Goal: Information Seeking & Learning: Learn about a topic

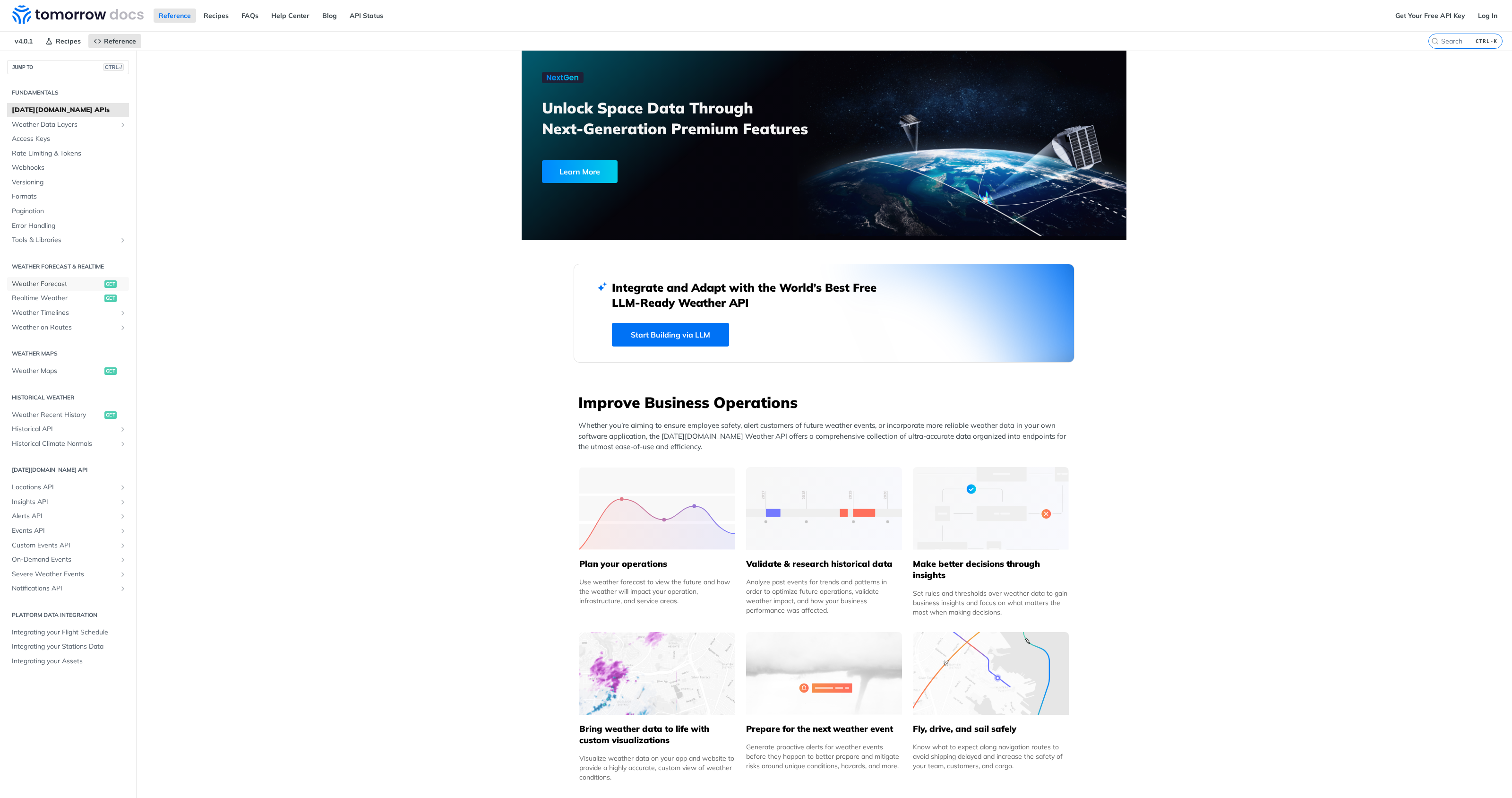
click at [89, 282] on span "Weather Forecast" at bounding box center [56, 284] width 90 height 10
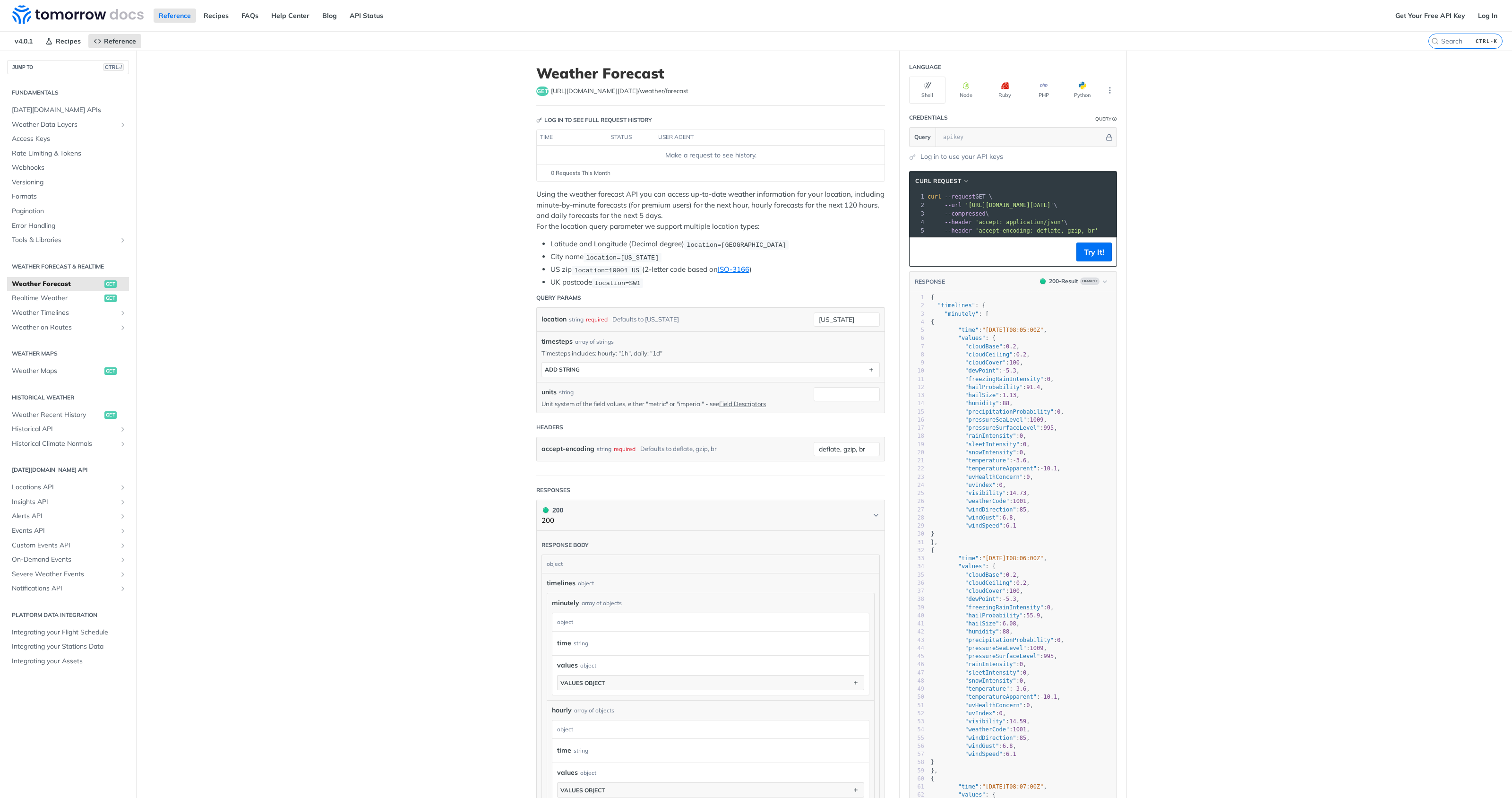
click at [660, 76] on h1 "Weather Forecast" at bounding box center [711, 73] width 349 height 17
copy h1 "Weather Forecast"
click at [36, 301] on span "Realtime Weather" at bounding box center [56, 298] width 90 height 10
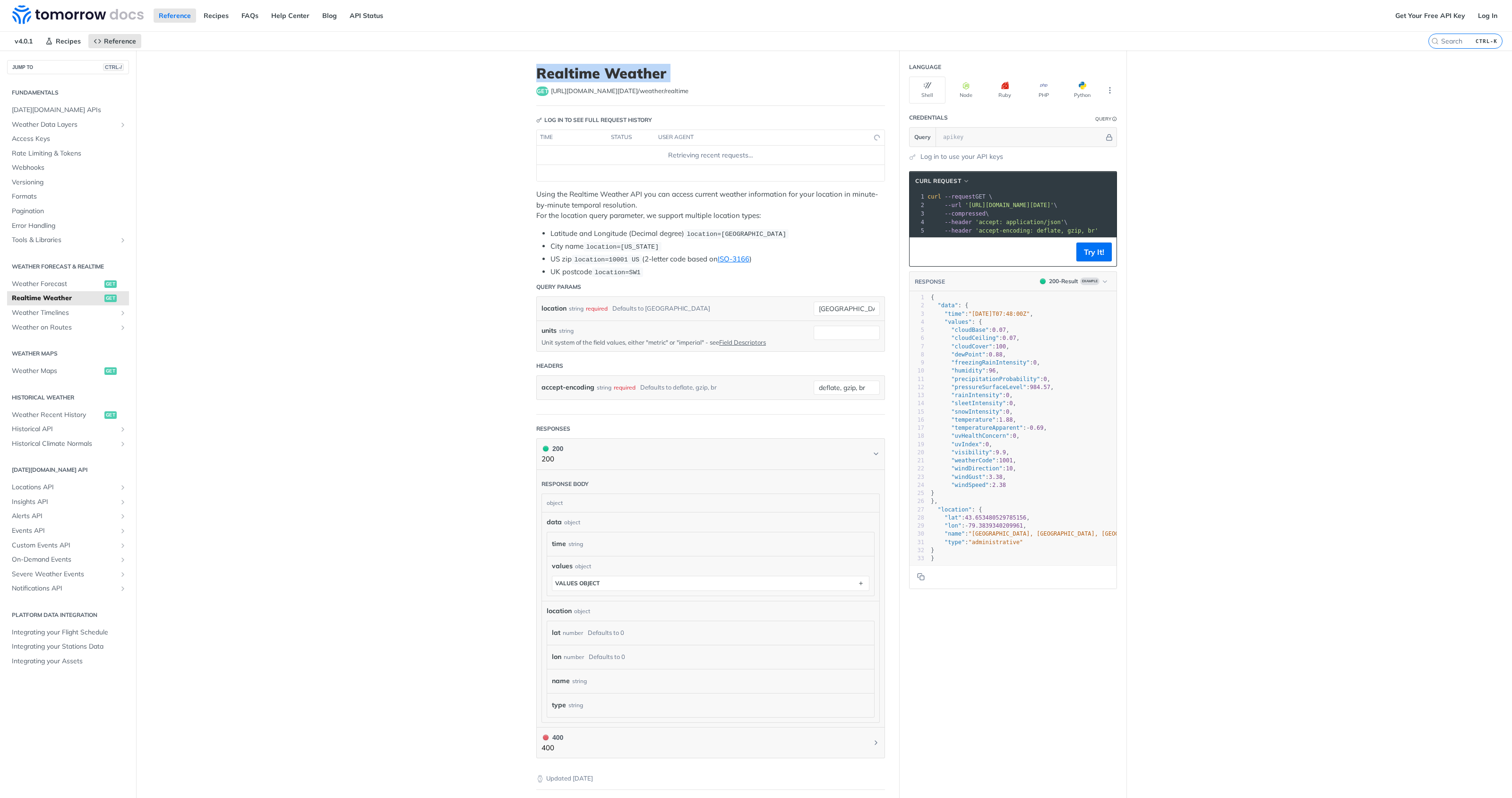
click at [623, 51] on article "Realtime Weather get https://api.tomorrow.io/v4 /weather/realtime Log in to see…" at bounding box center [711, 472] width 378 height 843
click at [603, 69] on h1 "Realtime Weather" at bounding box center [711, 73] width 349 height 17
copy h1 "Realtime Weather"
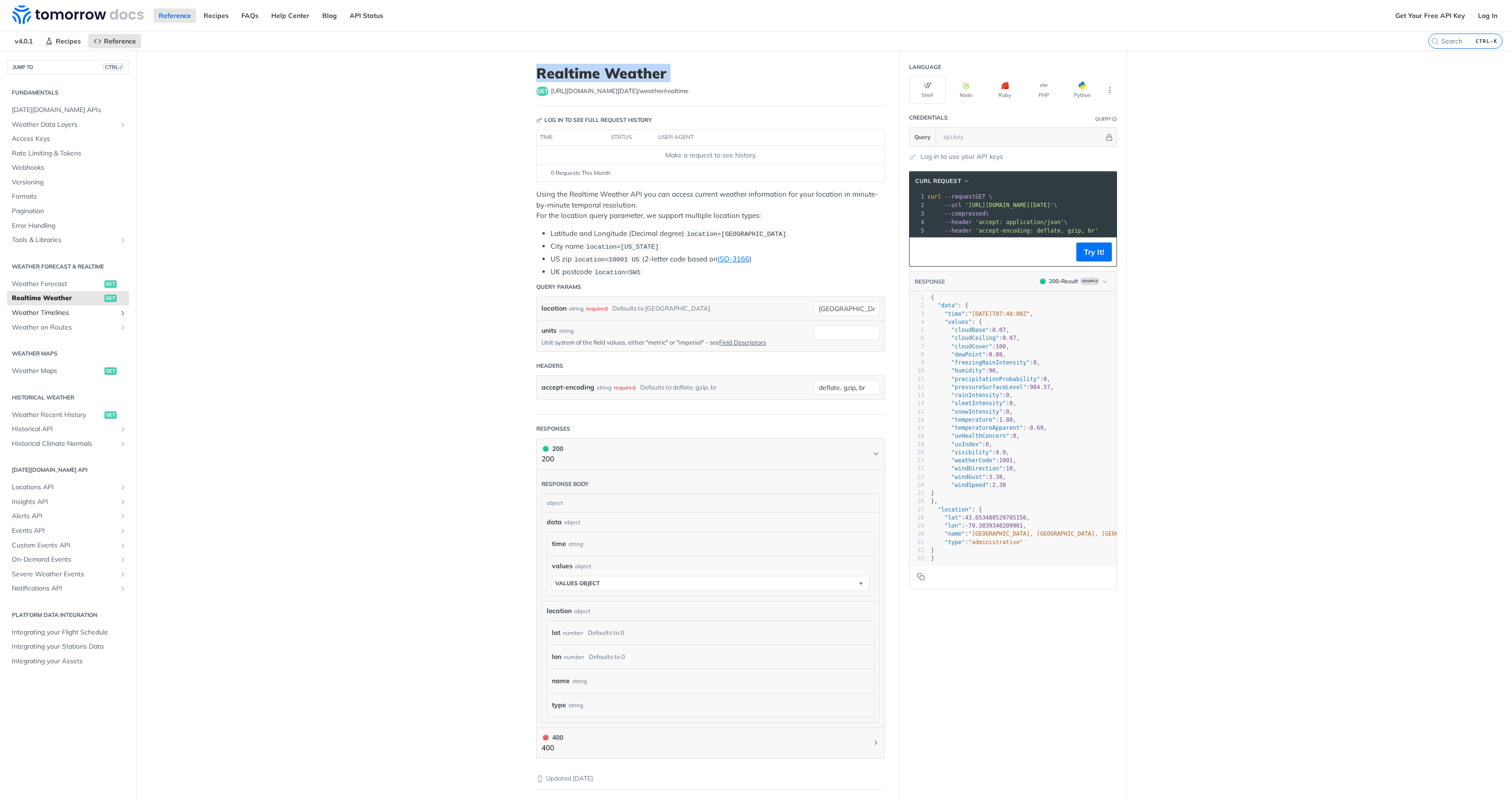
click at [81, 310] on span "Weather Timelines" at bounding box center [64, 313] width 105 height 10
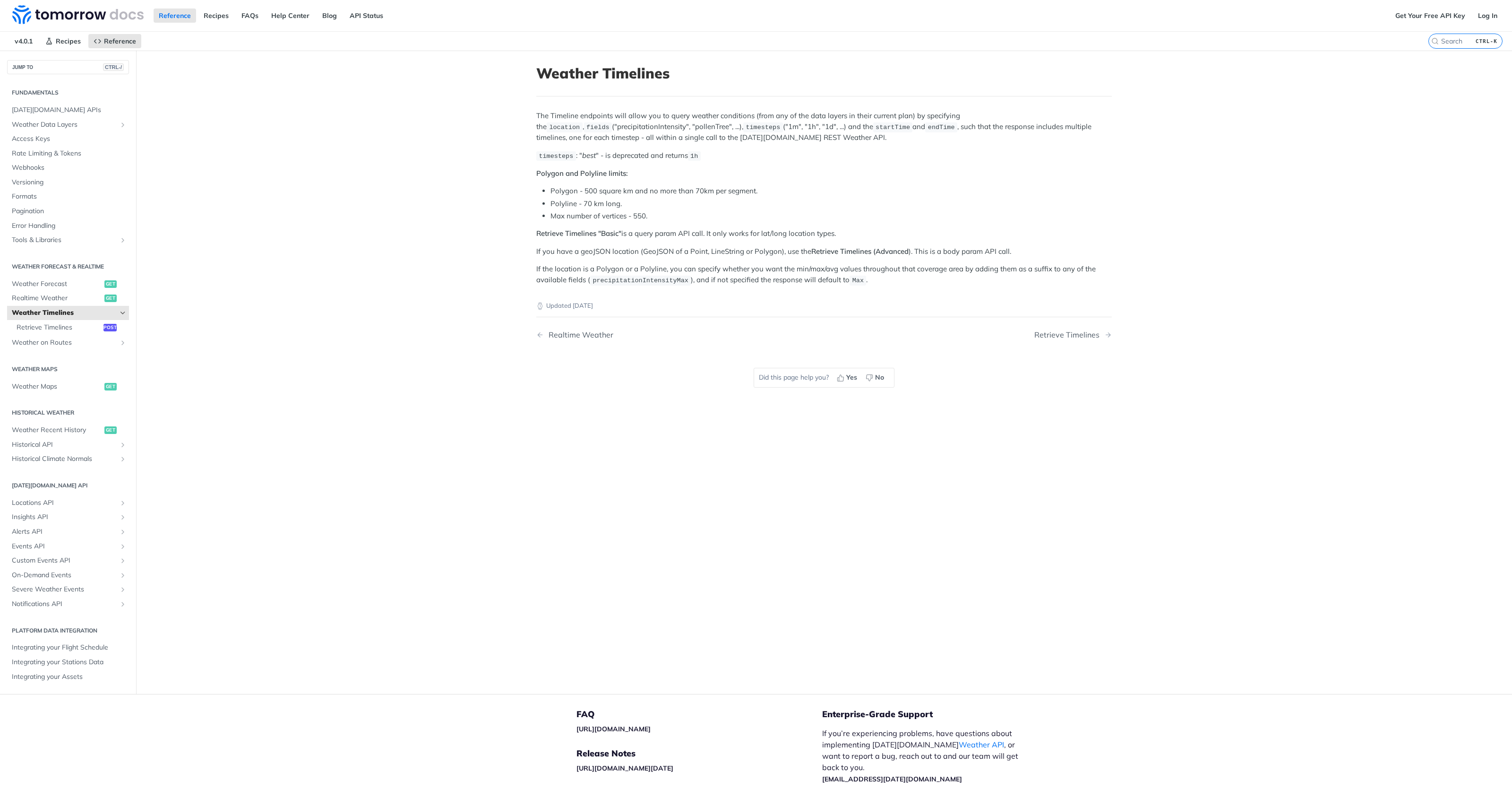
click at [433, 187] on main "JUMP TO CTRL-/ Fundamentals Tomorrow.io APIs Weather Data Layers Core Probabili…" at bounding box center [756, 372] width 1512 height 643
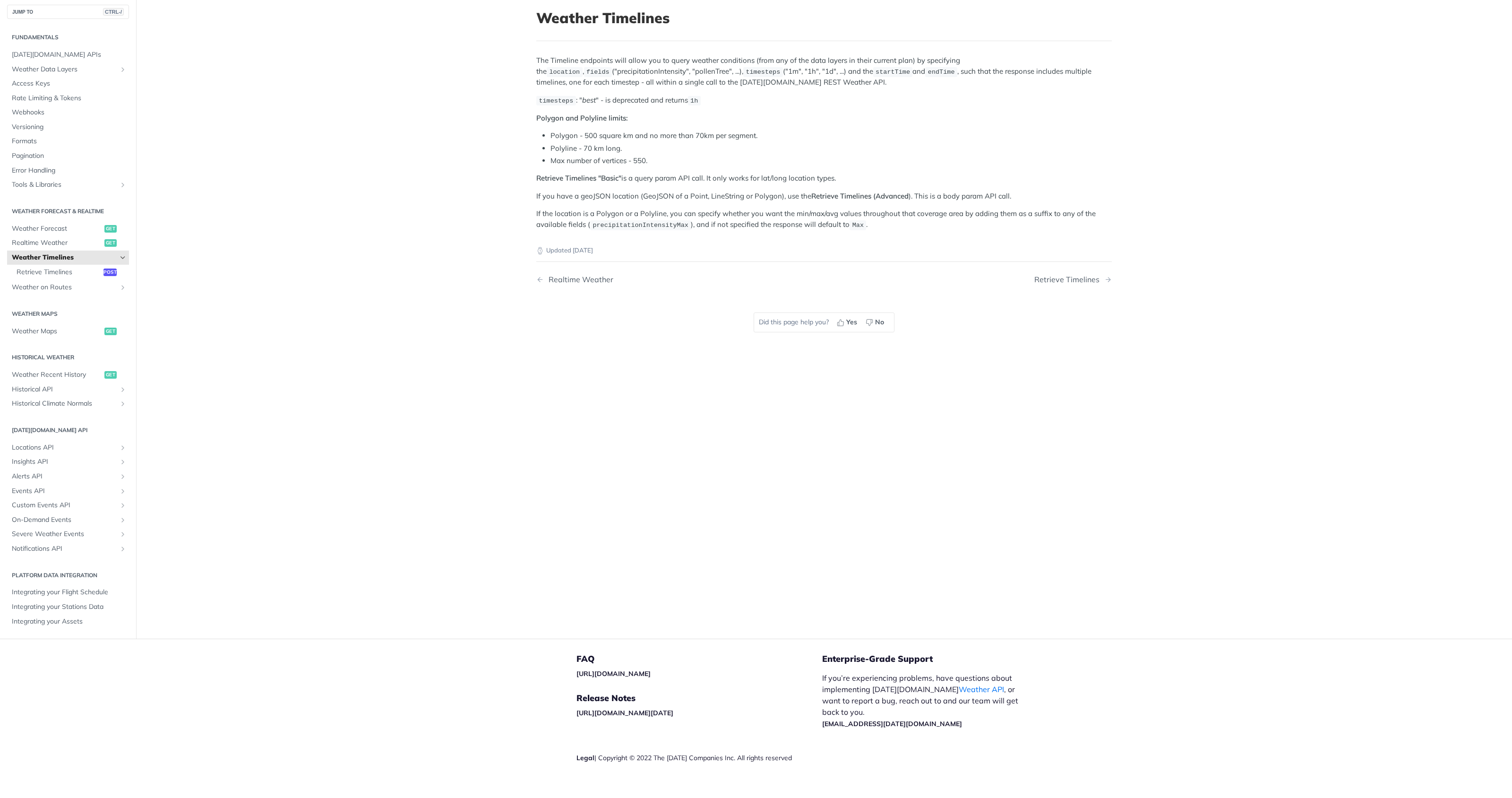
scroll to position [67, 0]
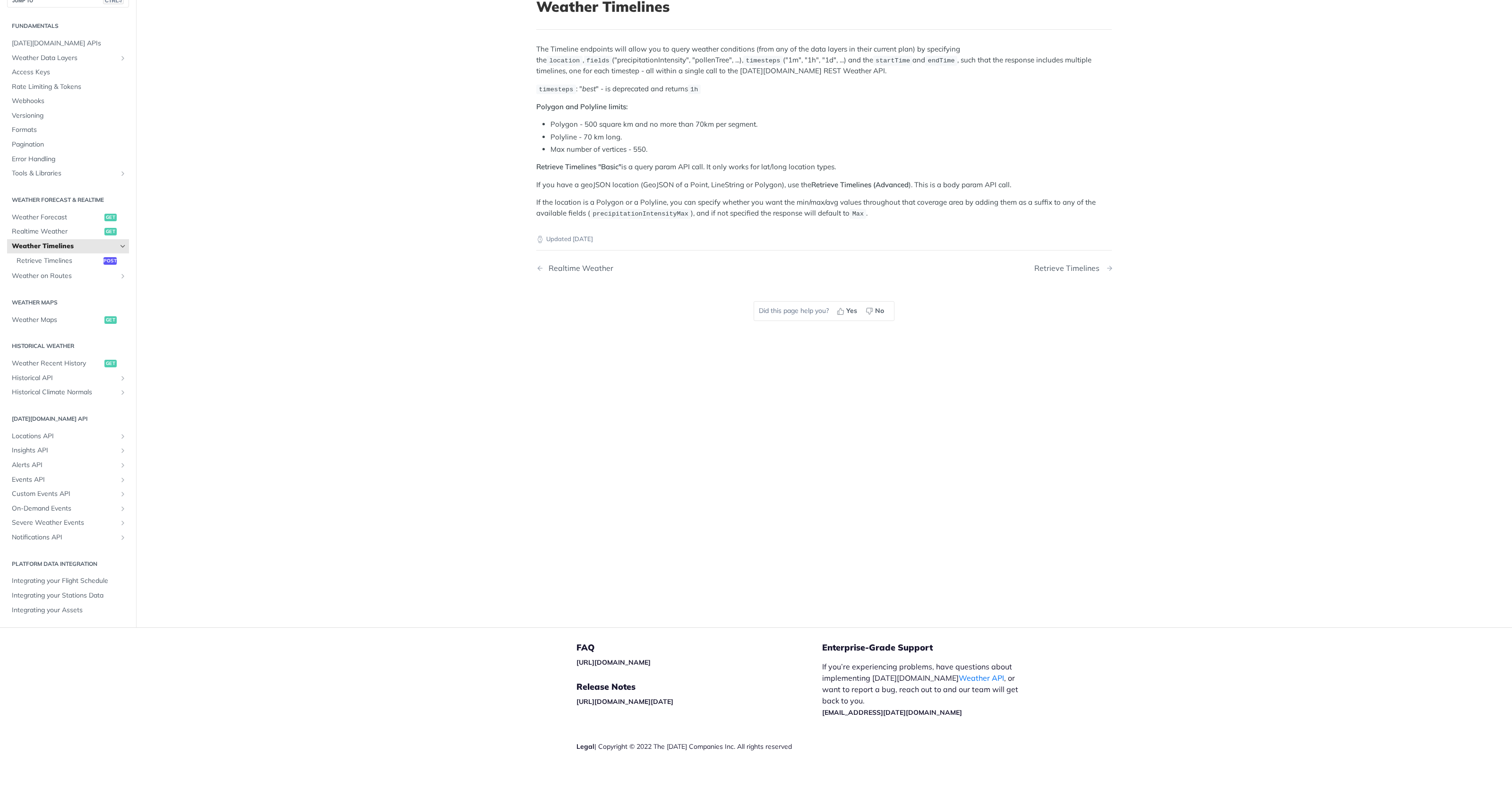
click at [1072, 269] on div "Retrieve Timelines" at bounding box center [1069, 268] width 70 height 9
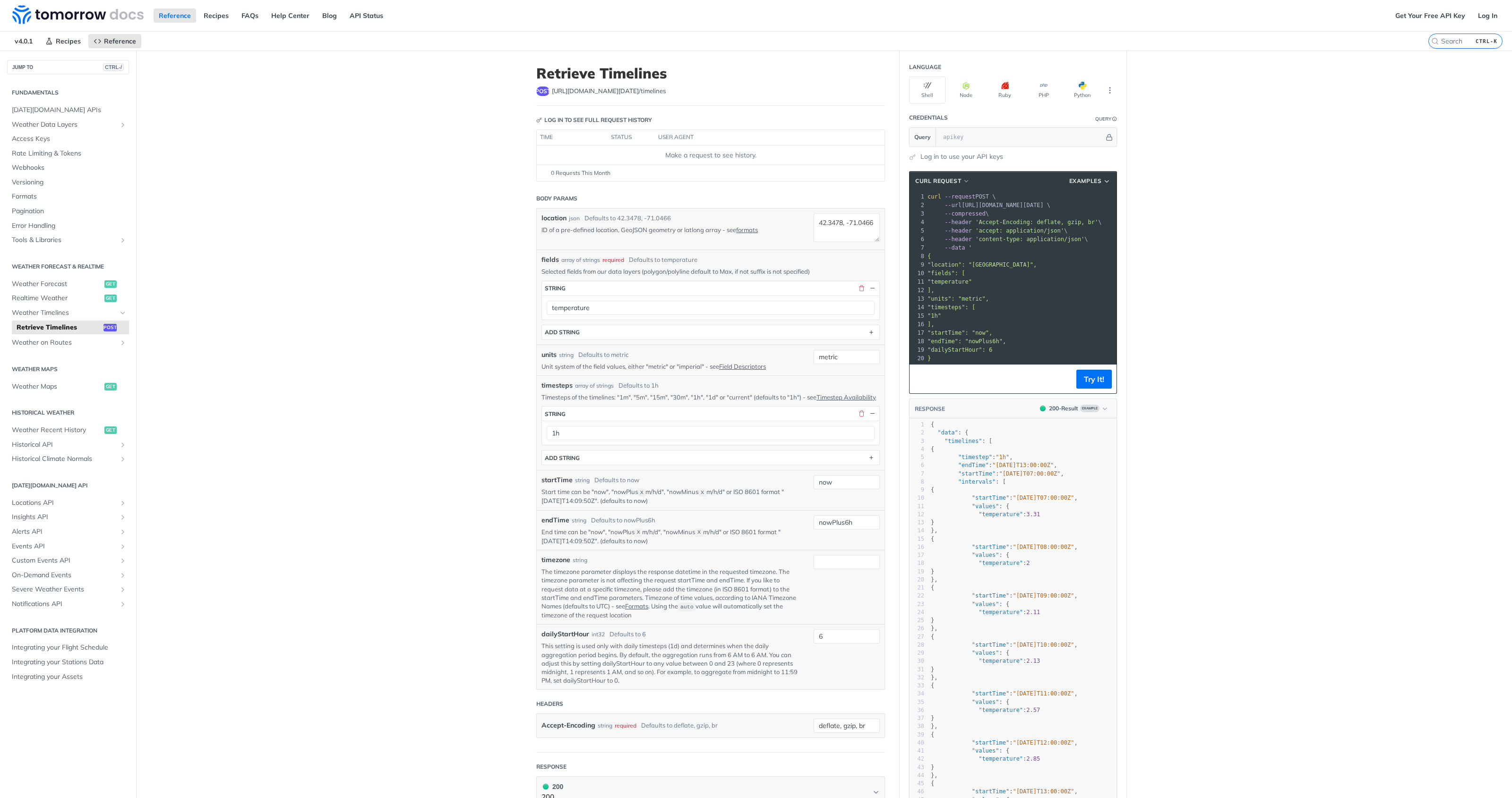
click at [537, 76] on h1 "Retrieve Timelines" at bounding box center [711, 73] width 349 height 17
click at [74, 312] on span "Weather Timelines" at bounding box center [64, 313] width 105 height 10
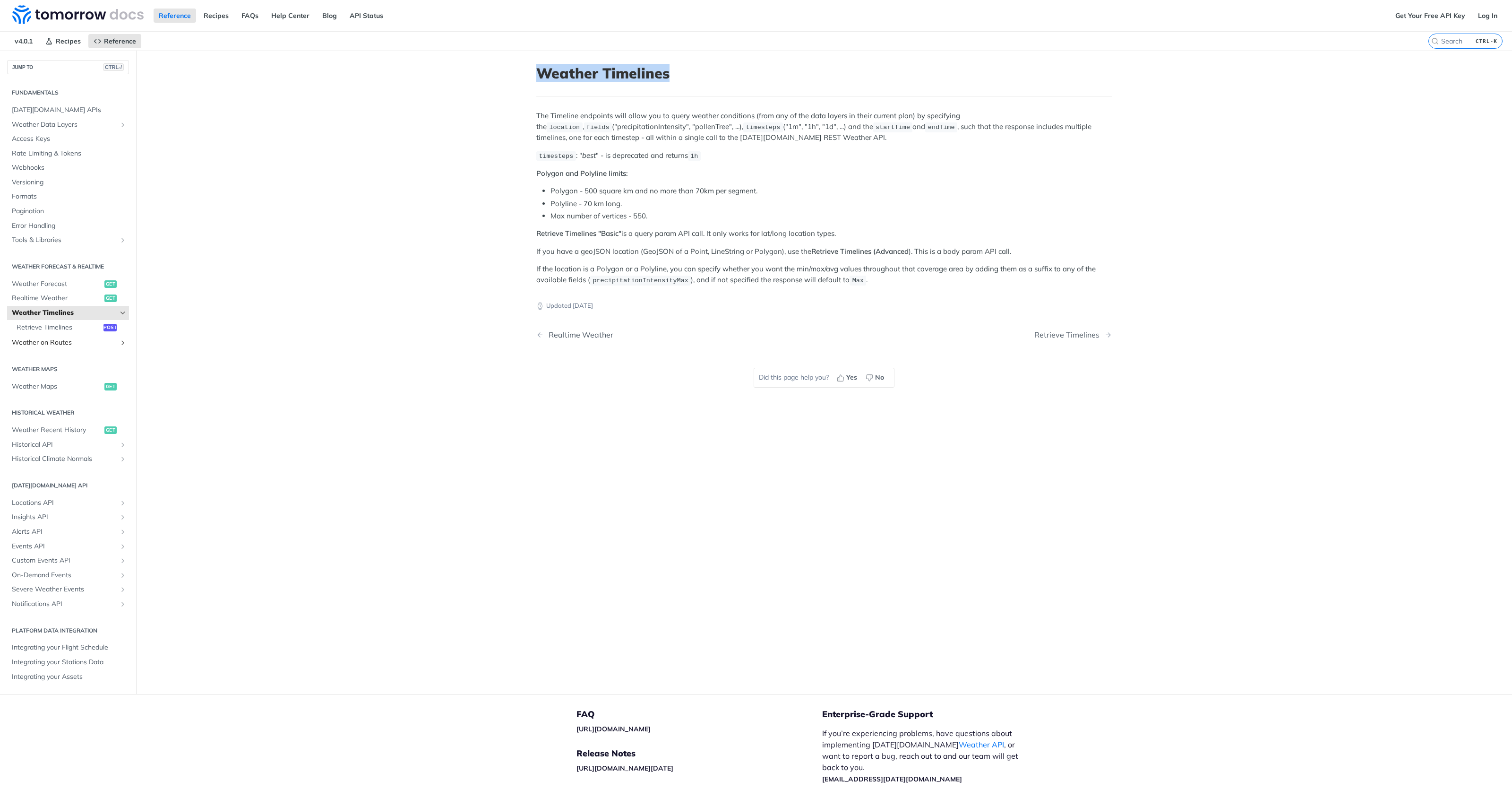
click at [31, 340] on span "Weather on Routes" at bounding box center [64, 343] width 105 height 10
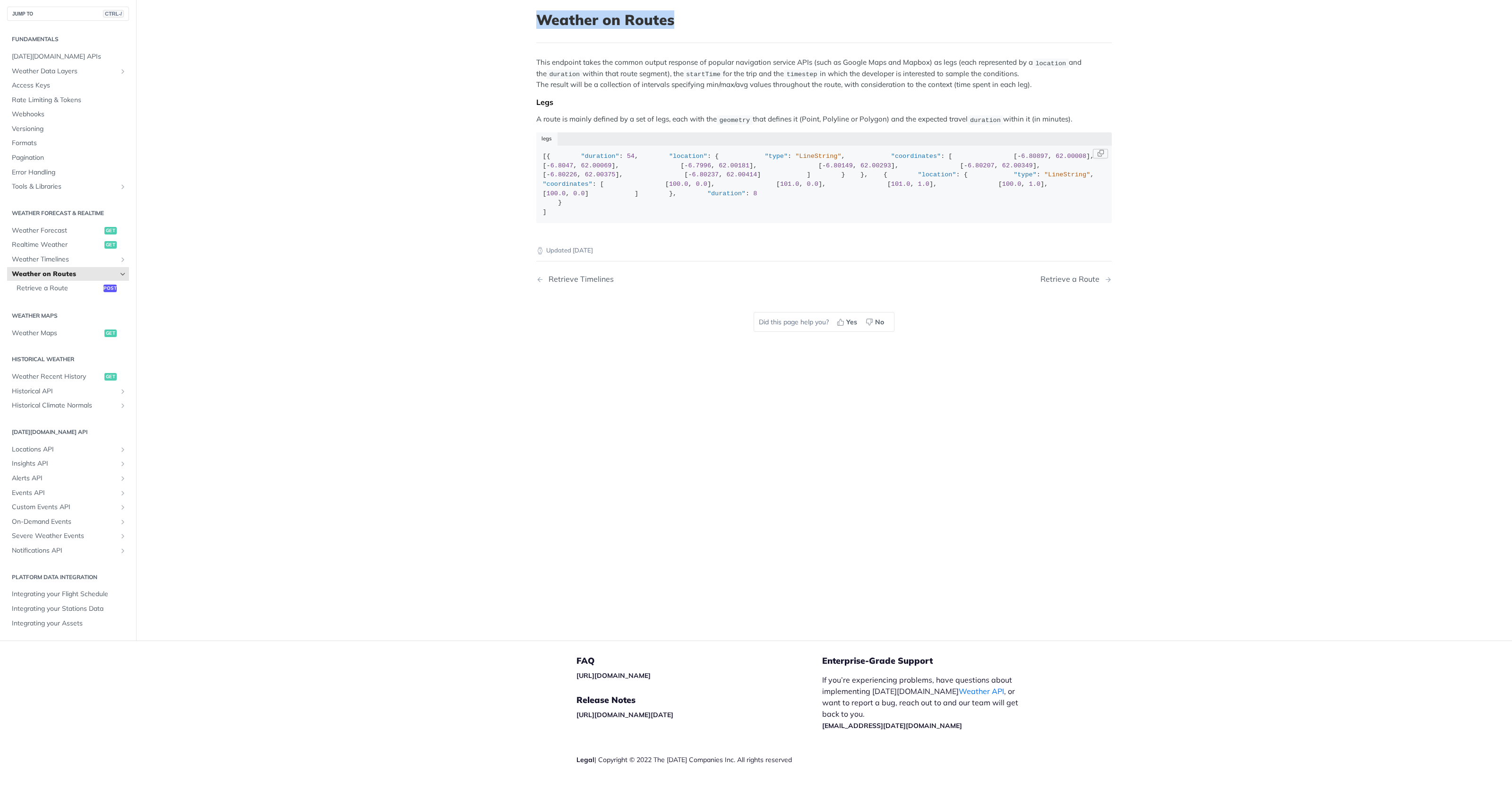
scroll to position [67, 0]
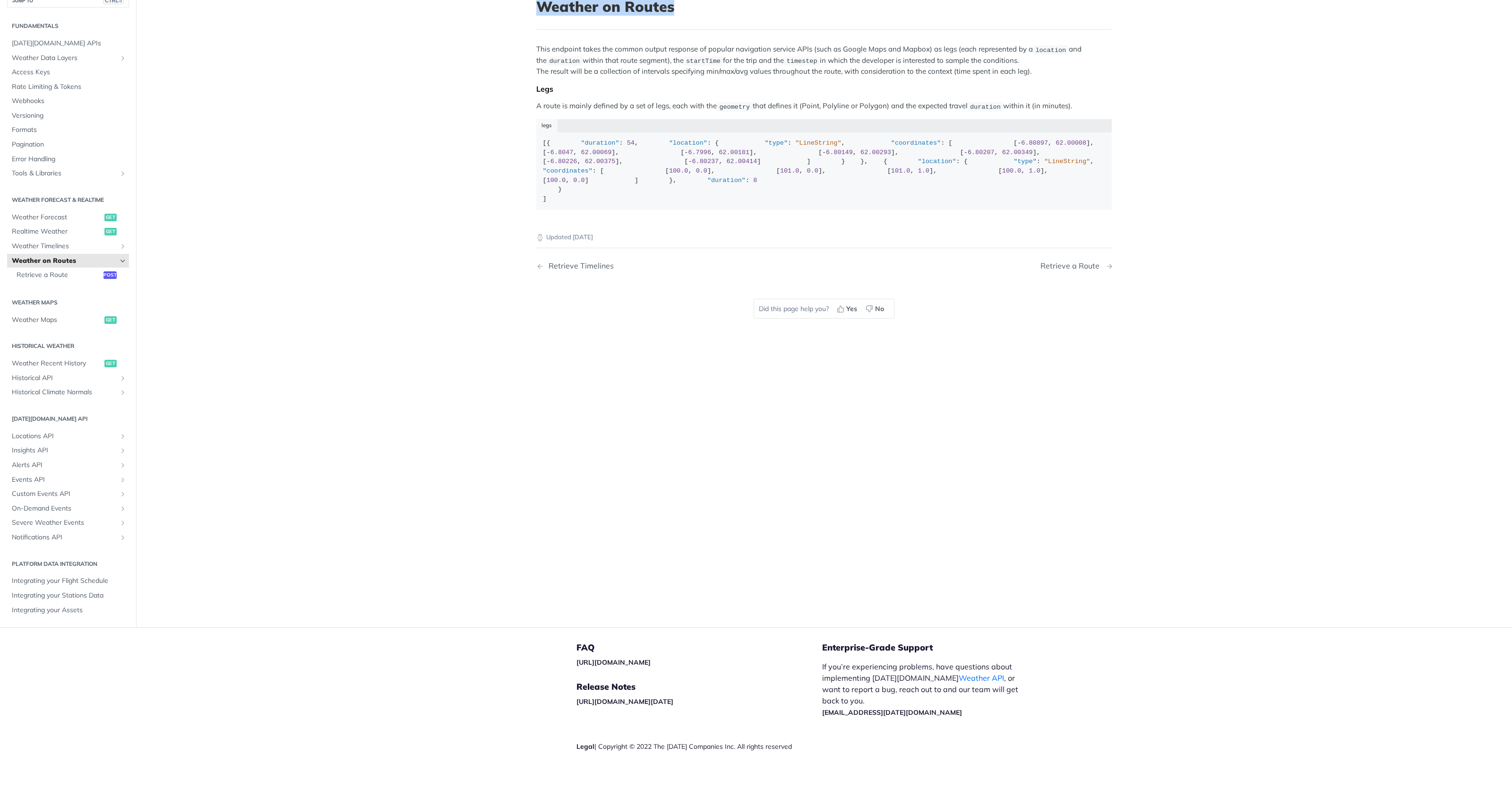
click at [1086, 270] on div "Retrieve a Route" at bounding box center [1072, 266] width 64 height 9
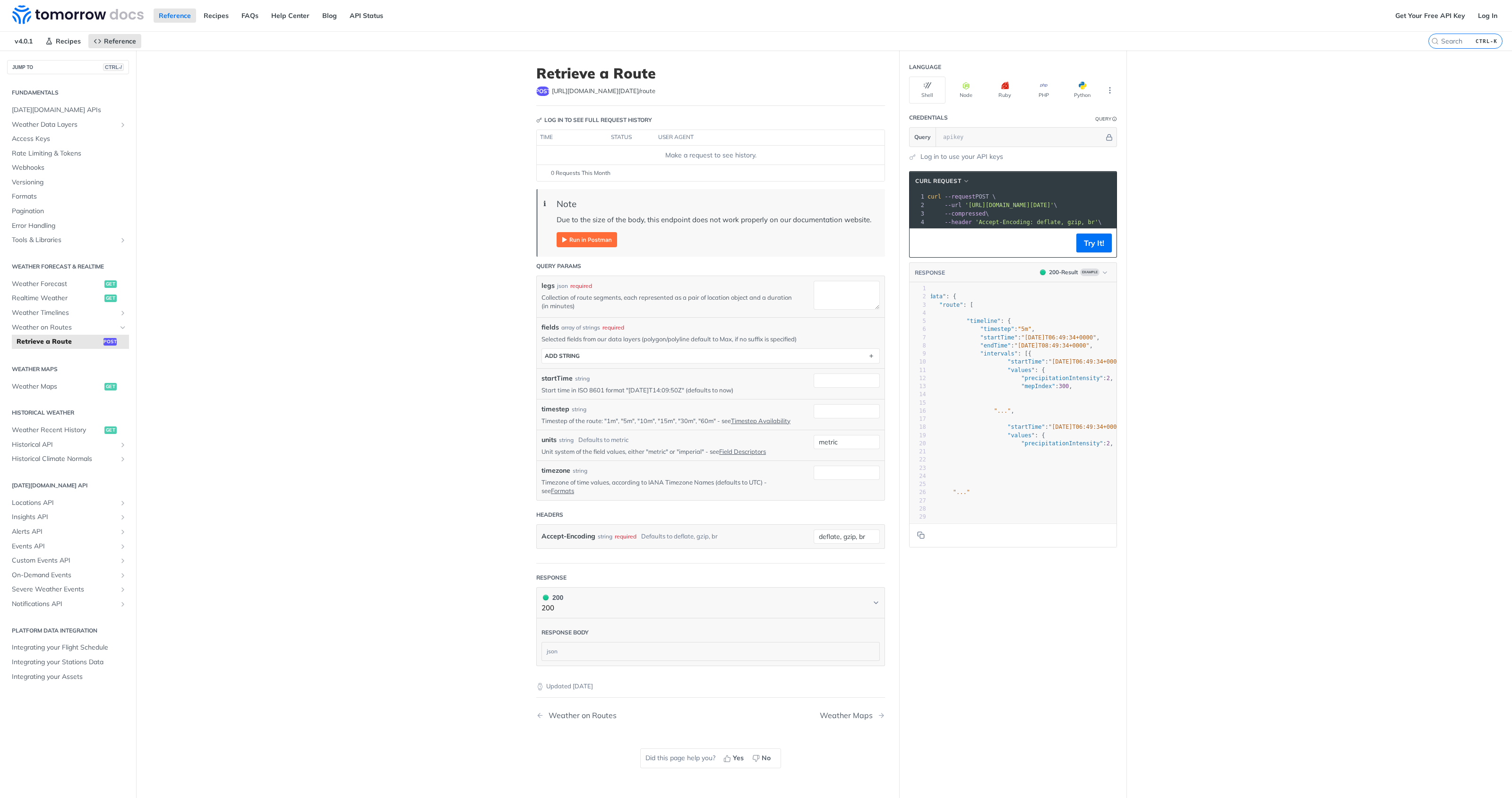
scroll to position [0, 27]
click at [727, 349] on section "ADD string" at bounding box center [711, 355] width 338 height 15
click at [724, 367] on div "fields array of strings required Selected fields from our data layers (polygon/…" at bounding box center [711, 342] width 348 height 50
click at [724, 361] on button "ADD string" at bounding box center [711, 355] width 338 height 14
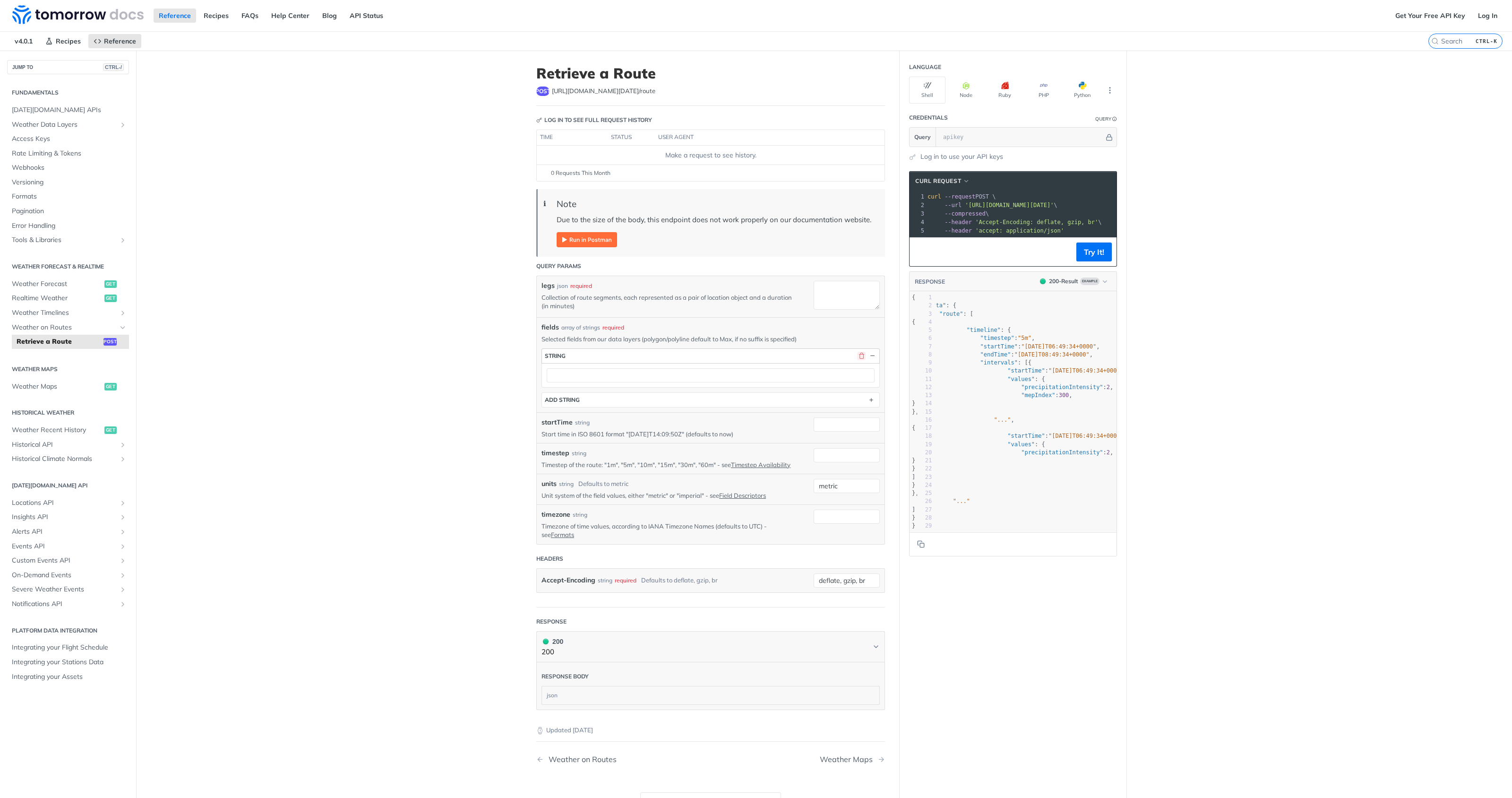
click at [857, 353] on button "button" at bounding box center [861, 356] width 8 height 8
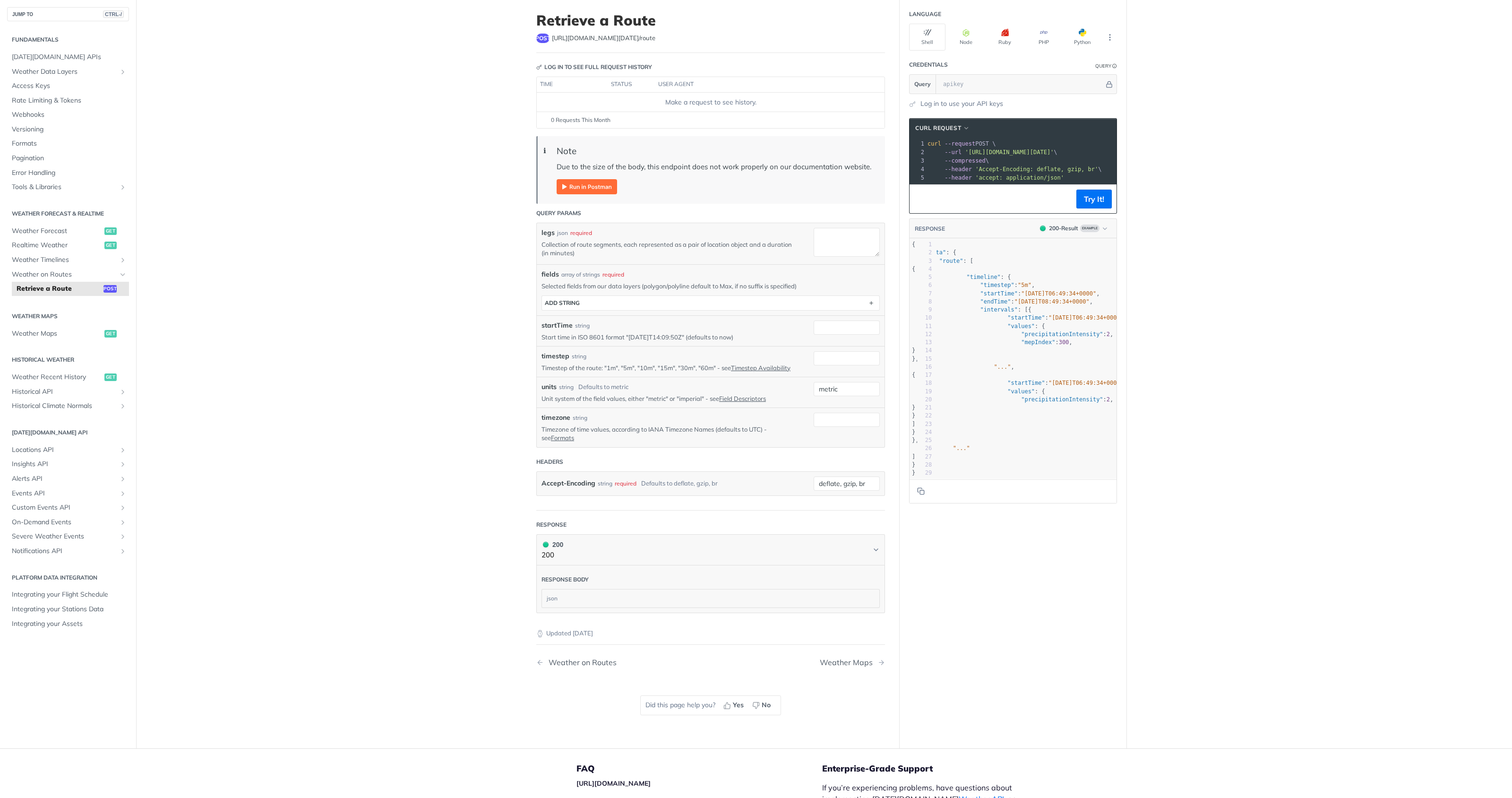
scroll to position [59, 0]
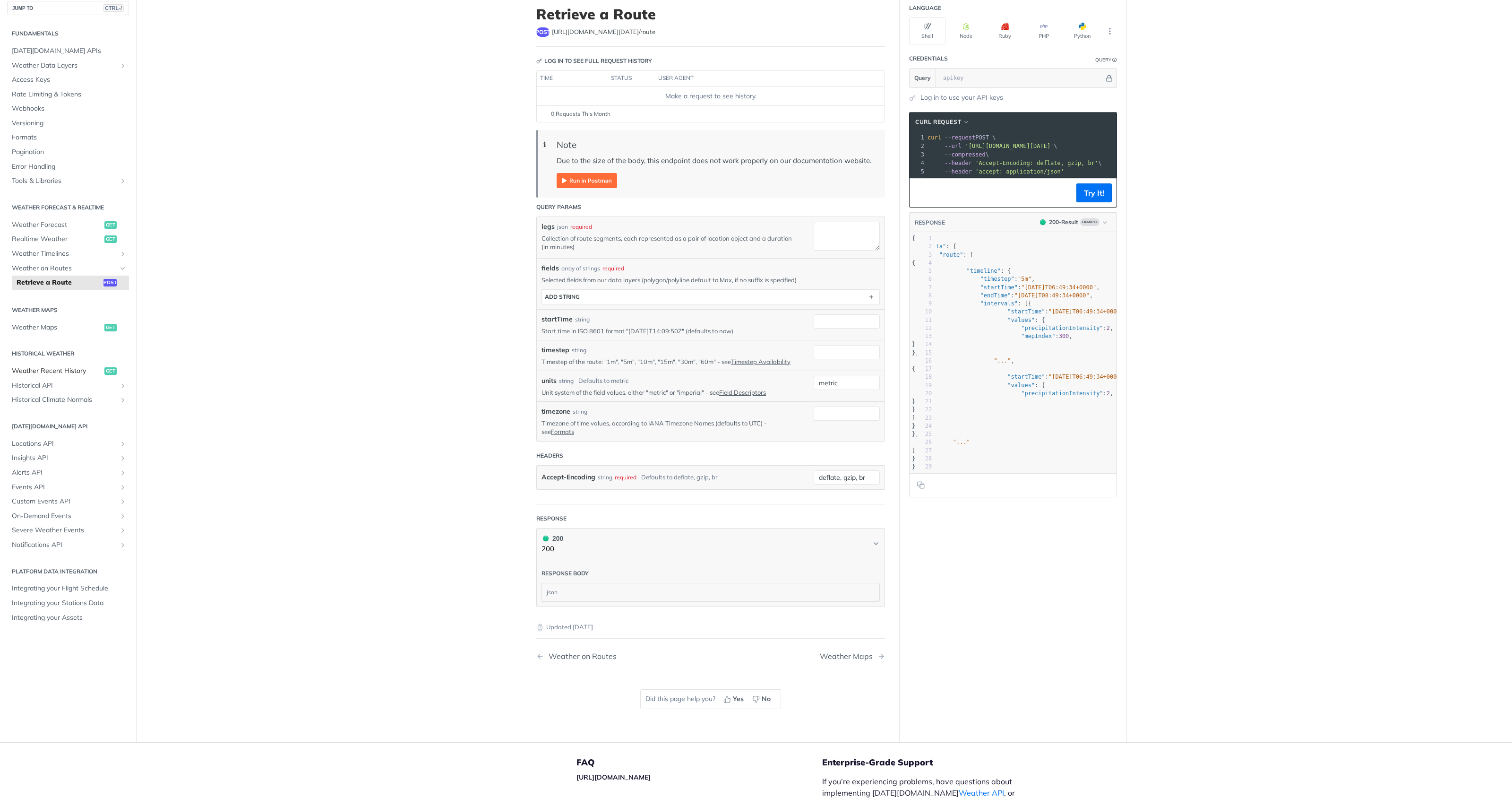
click at [90, 370] on span "Weather Recent History" at bounding box center [56, 371] width 90 height 10
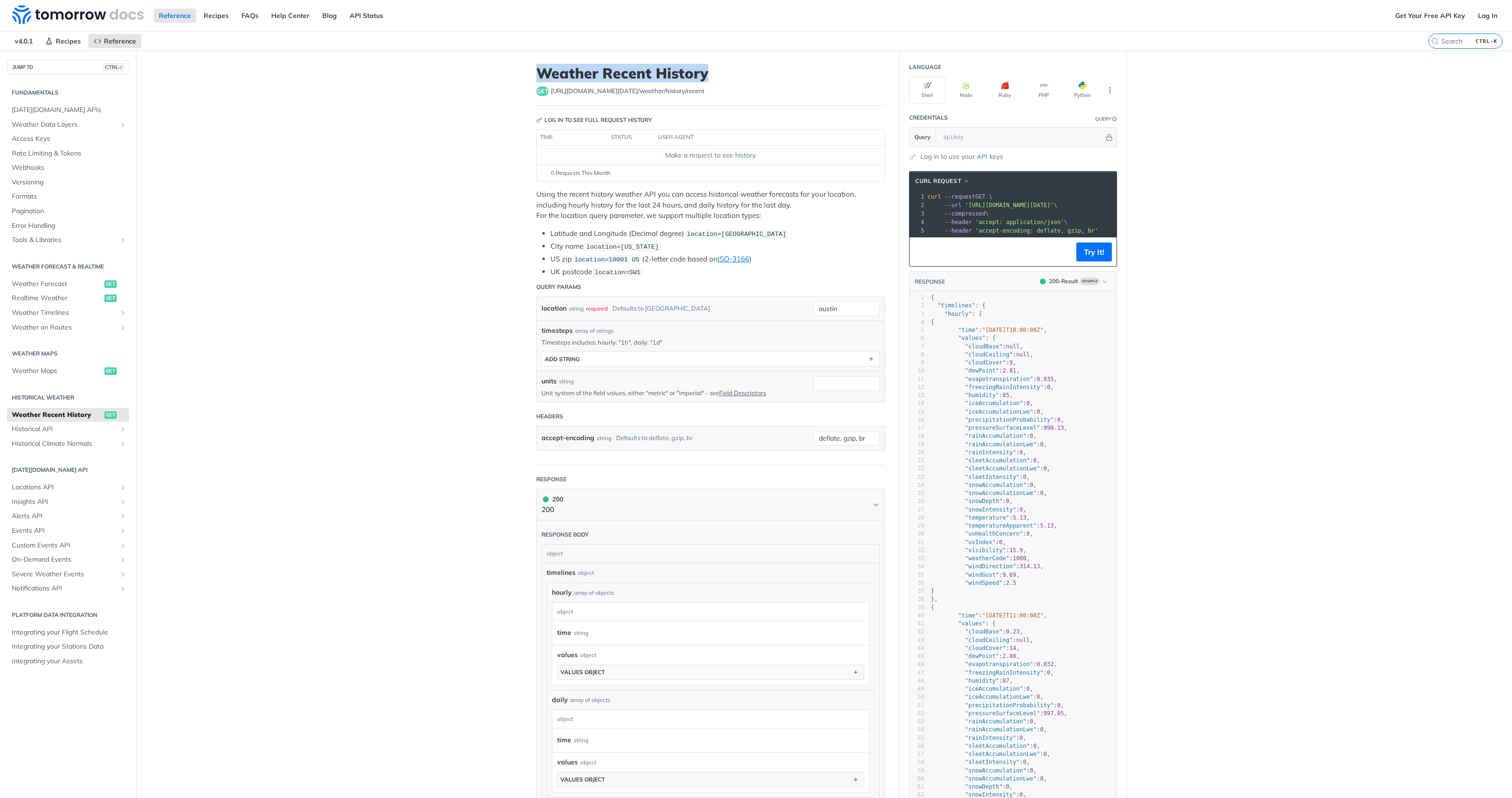
drag, startPoint x: 530, startPoint y: 70, endPoint x: 681, endPoint y: 45, distance: 153.1
click at [711, 70] on article "Weather Recent History get https://api.tomorrow.io/v4 /weather/history/recent L…" at bounding box center [711, 557] width 378 height 1014
copy h1 "Weather Recent History"
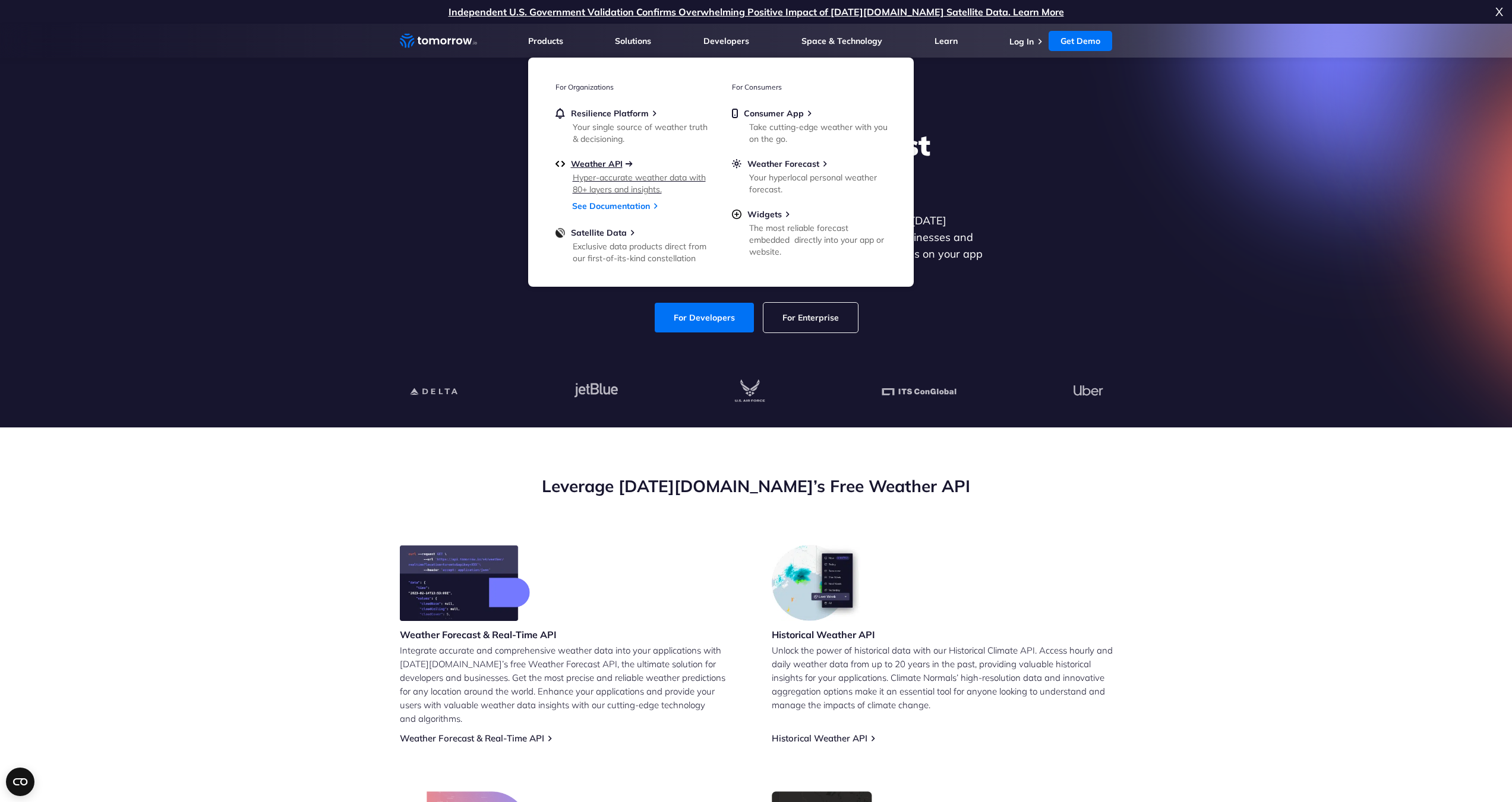
click at [614, 166] on span "Weather API" at bounding box center [597, 164] width 52 height 11
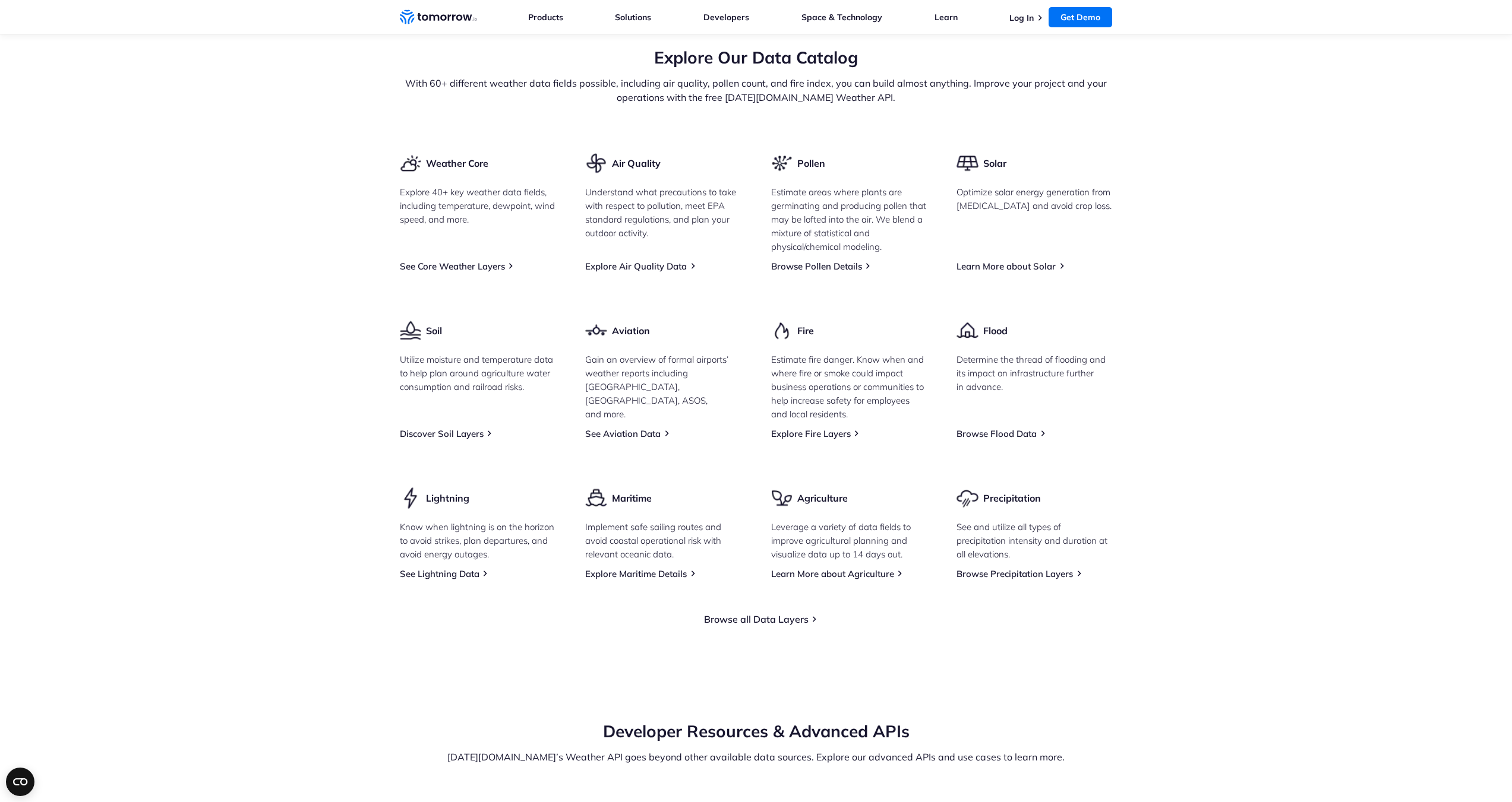
scroll to position [1485, 0]
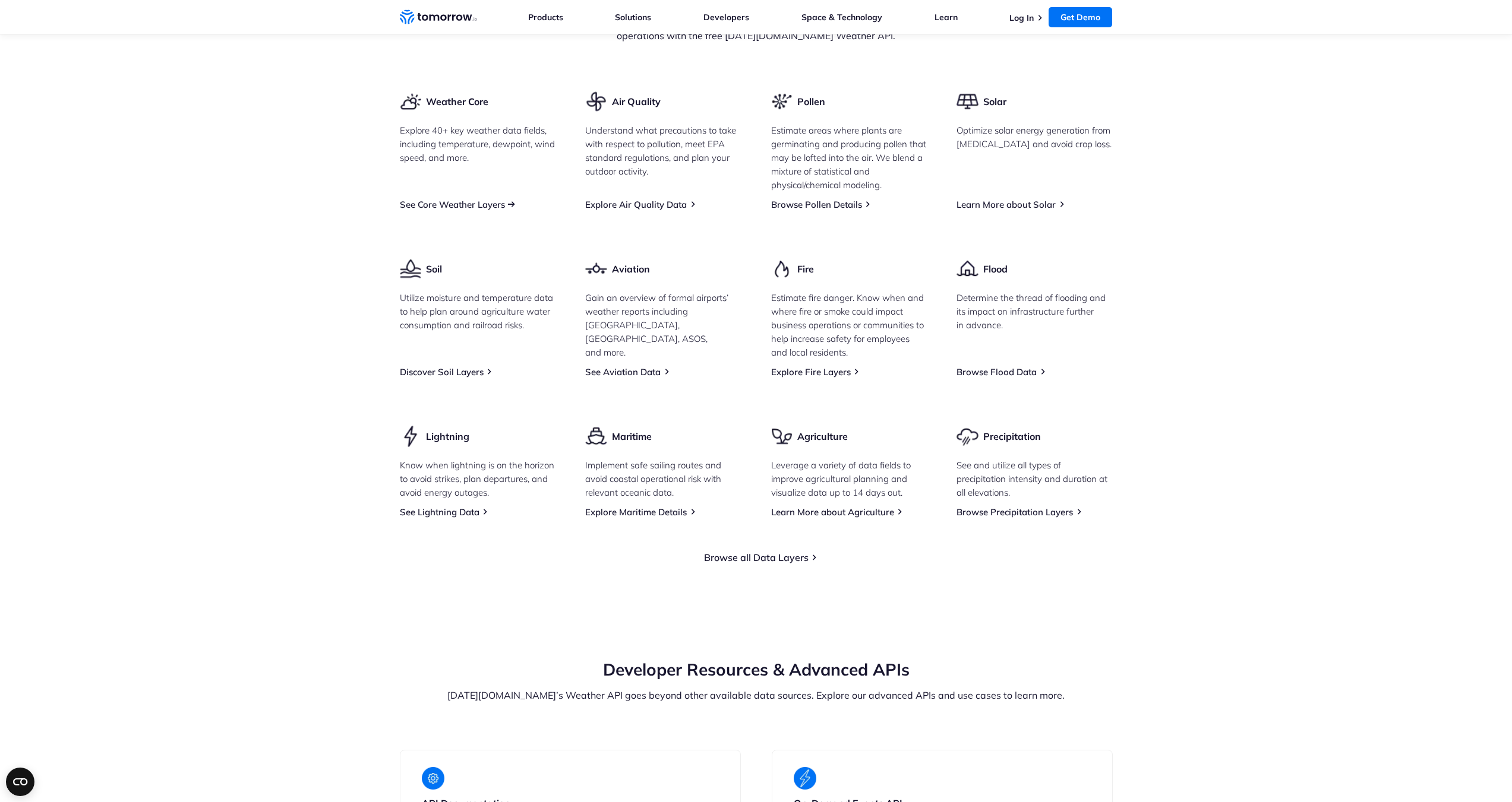
click at [492, 210] on link "See Core Weather Layers" at bounding box center [453, 204] width 105 height 11
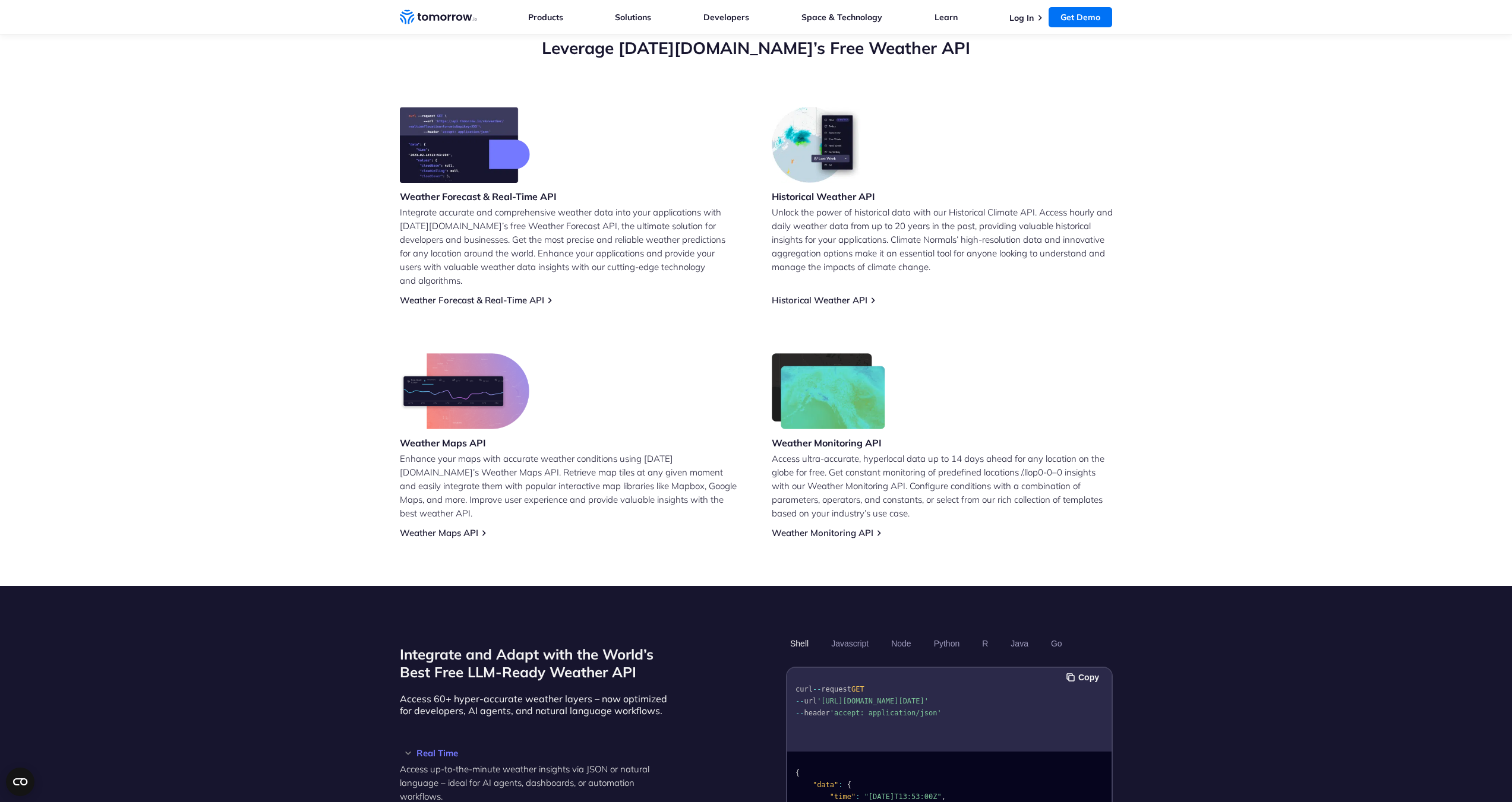
scroll to position [416, 0]
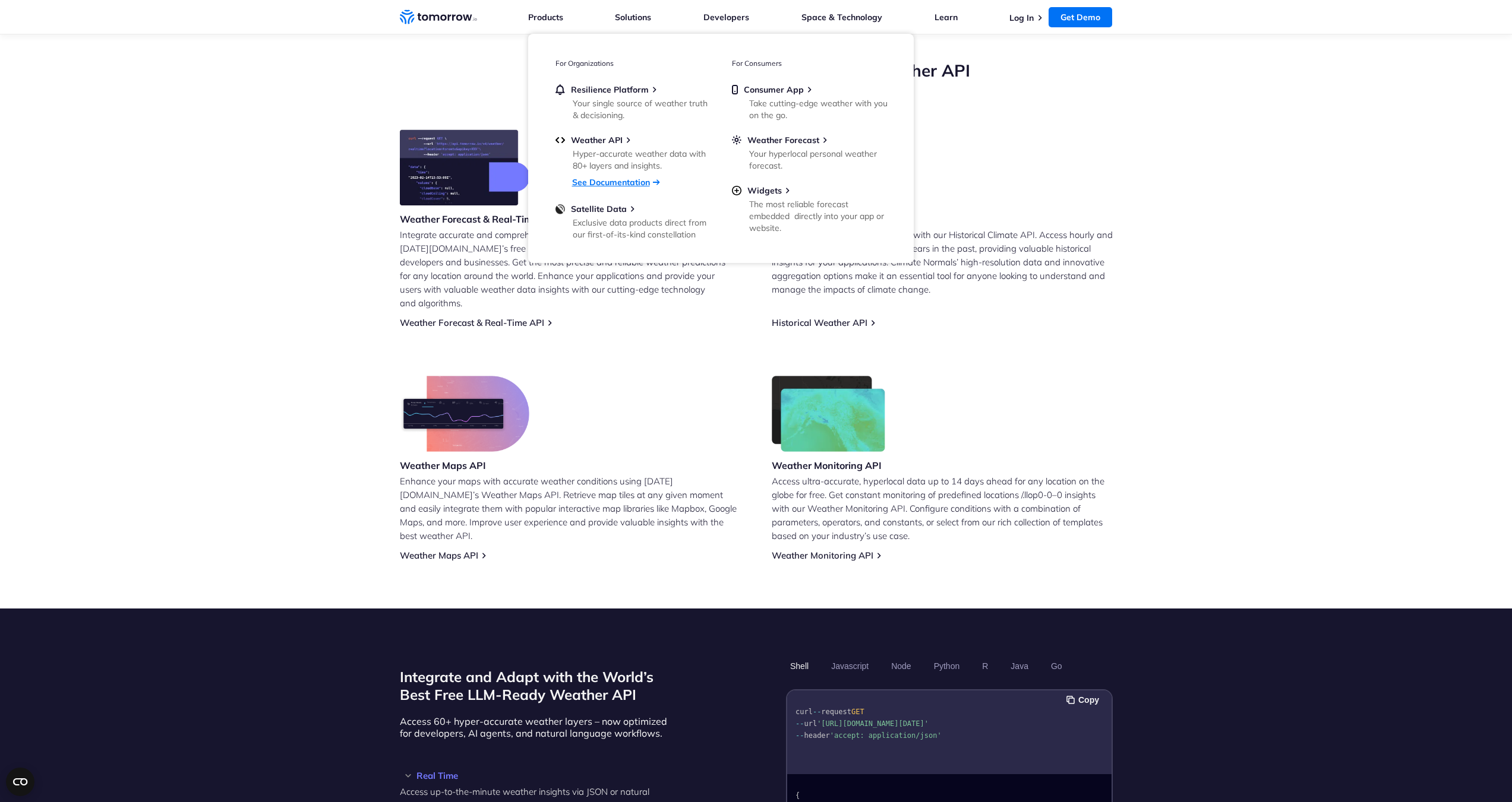
click at [587, 179] on link "See Documentation" at bounding box center [611, 182] width 78 height 11
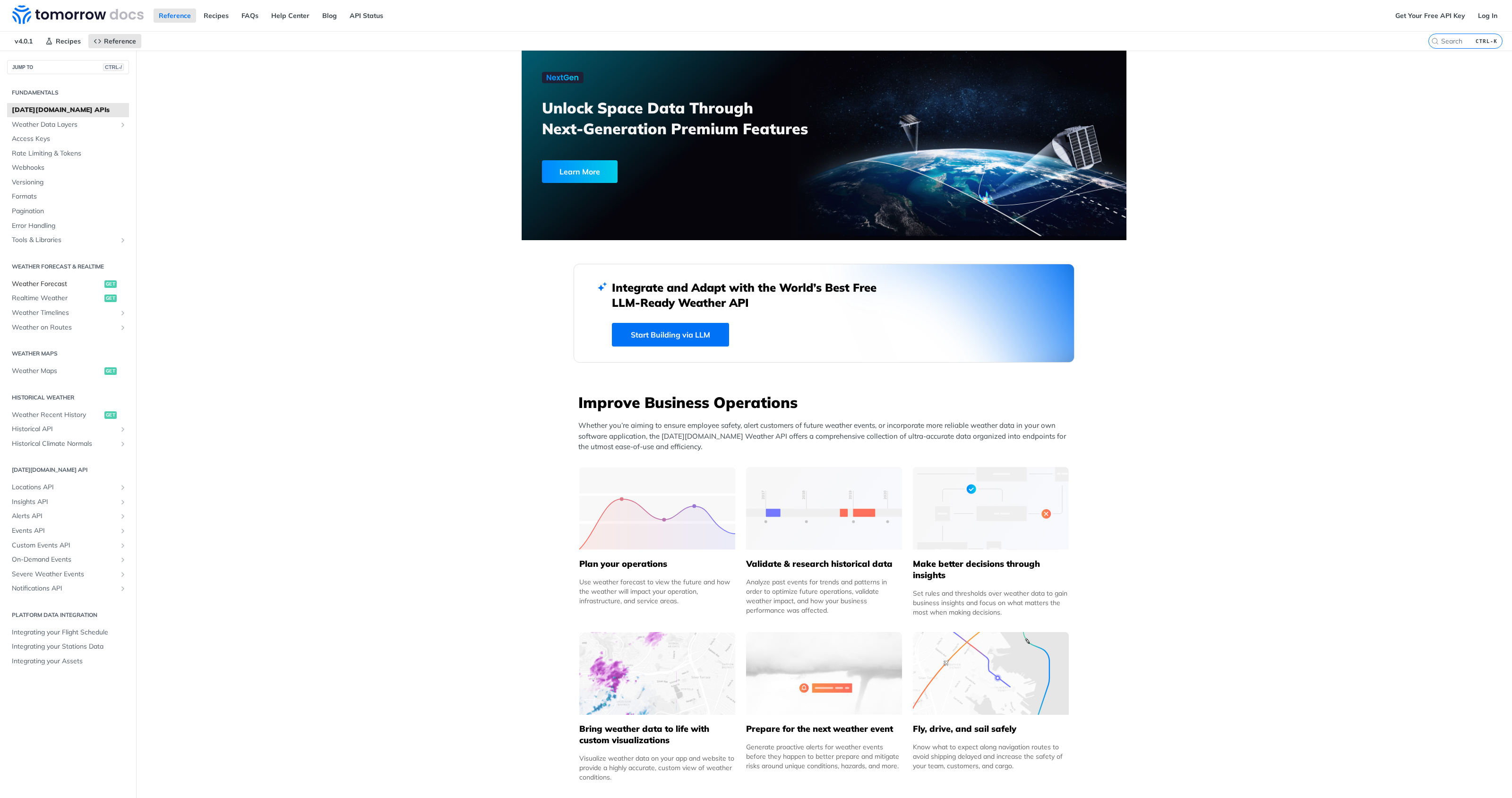
click at [53, 283] on span "Weather Forecast" at bounding box center [56, 284] width 90 height 10
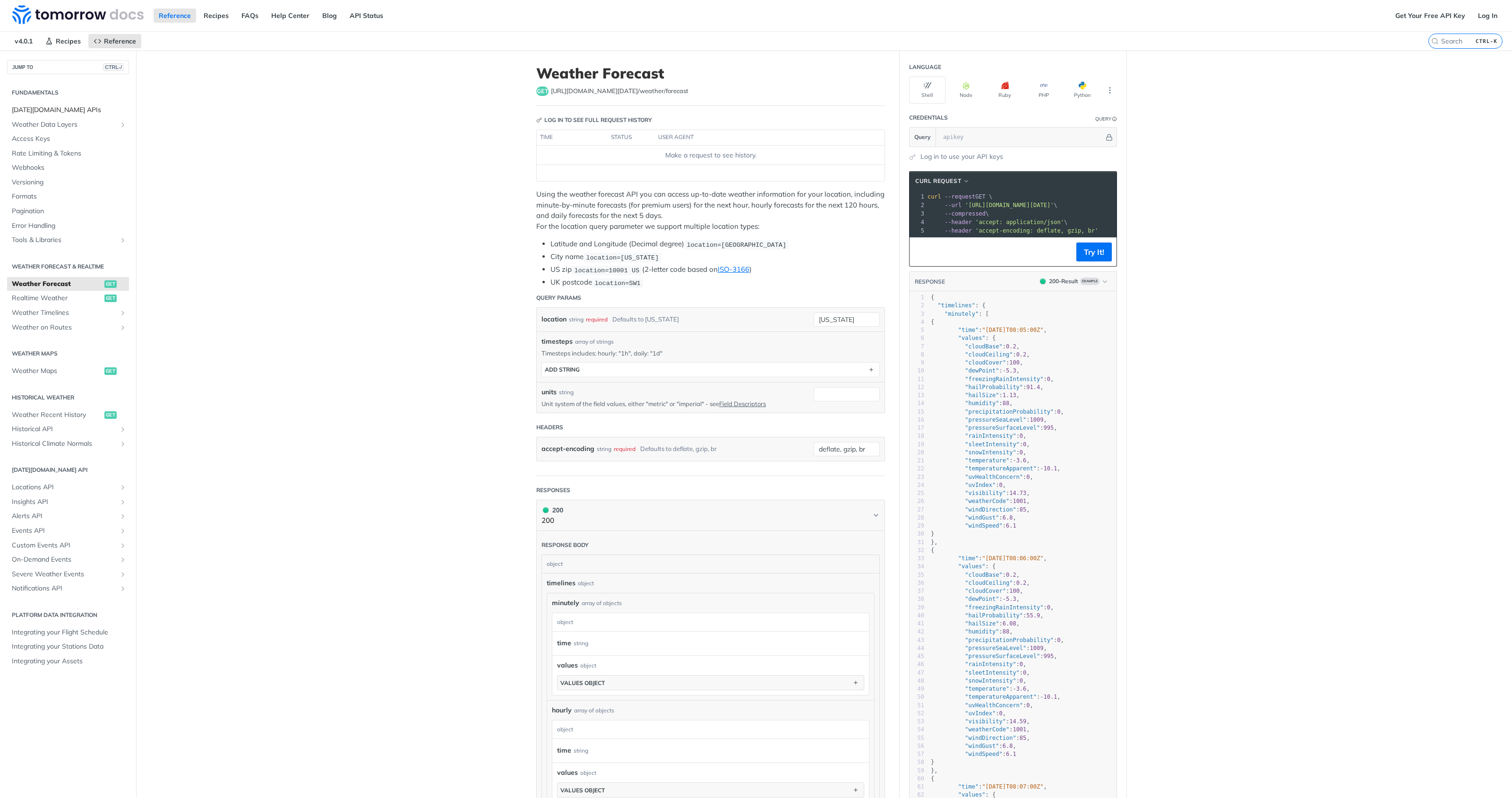
drag, startPoint x: 85, startPoint y: 100, endPoint x: 77, endPoint y: 106, distance: 10.0
click at [84, 102] on section "Fundamentals [DATE][DOMAIN_NAME] APIs Weather Data Layers Core Probabilistic Fo…" at bounding box center [68, 166] width 122 height 164
click at [76, 106] on span "[DATE][DOMAIN_NAME] APIs" at bounding box center [69, 110] width 115 height 10
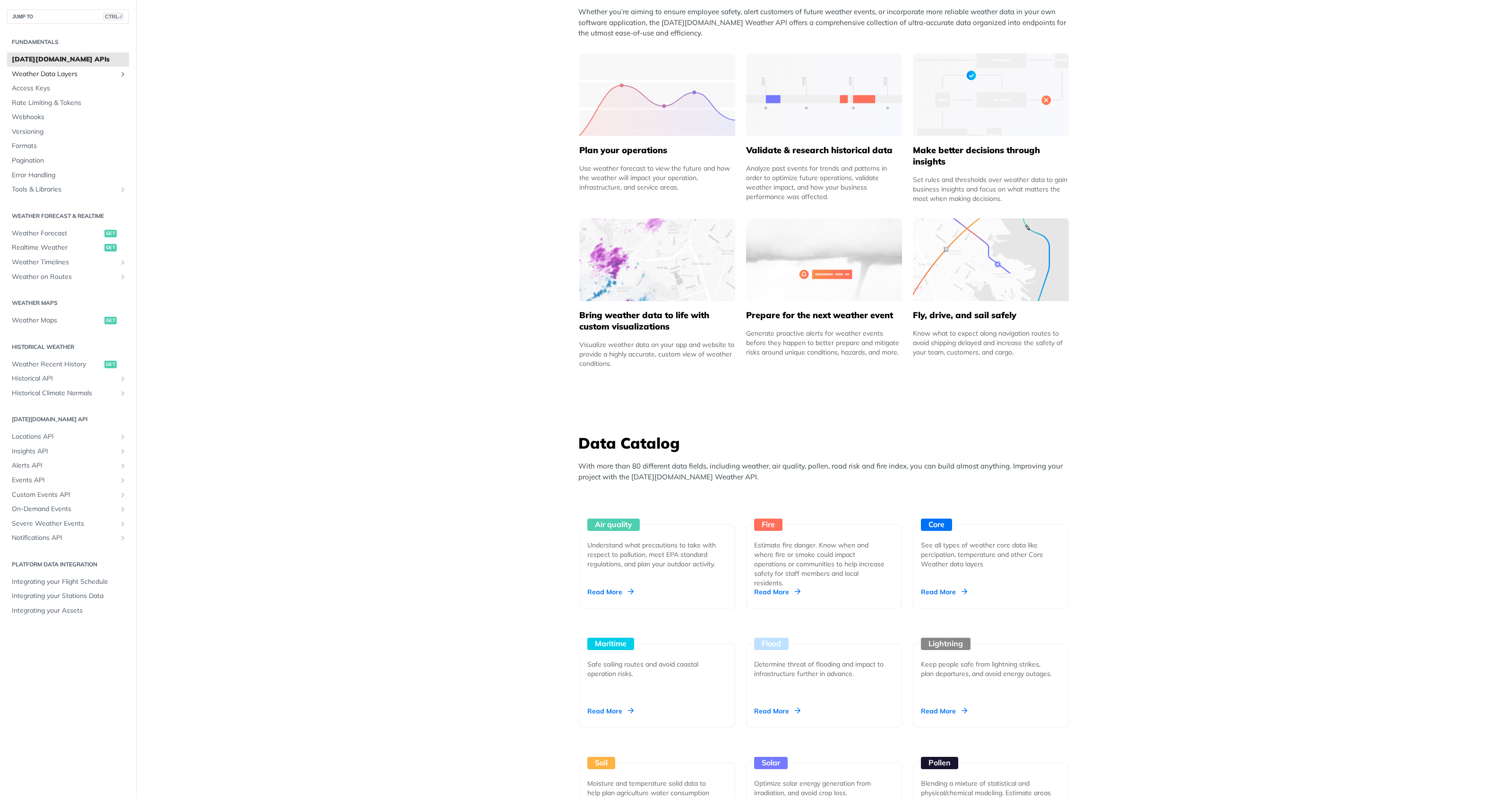
click at [79, 74] on span "Weather Data Layers" at bounding box center [64, 75] width 105 height 10
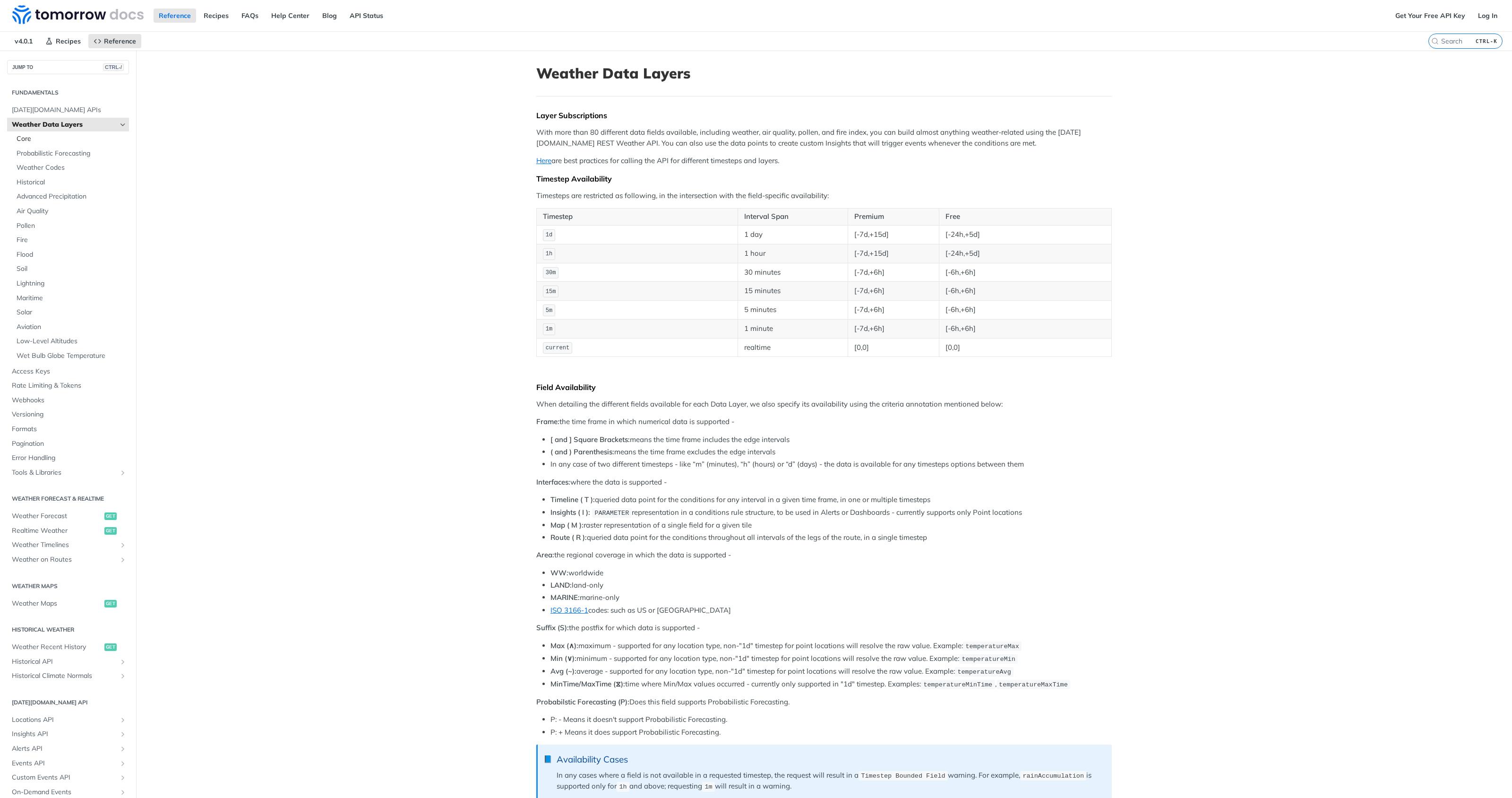
click at [72, 132] on link "Core" at bounding box center [70, 138] width 117 height 14
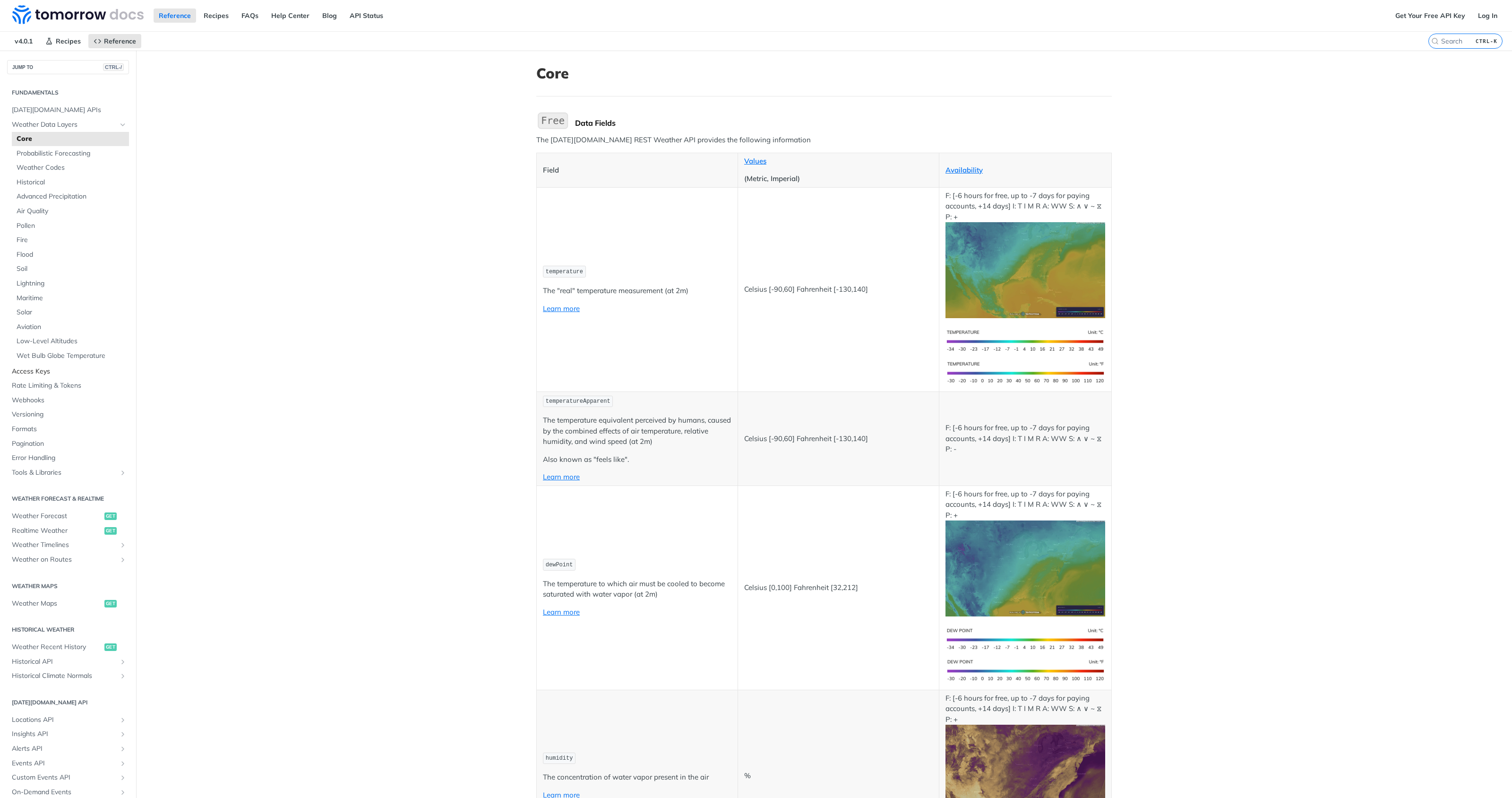
click at [60, 371] on span "Access Keys" at bounding box center [69, 372] width 115 height 10
